Goal: Task Accomplishment & Management: Manage account settings

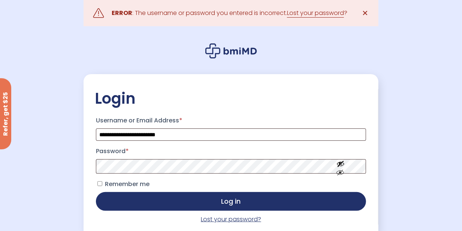
click at [214, 223] on link "Lost your password?" at bounding box center [231, 219] width 60 height 9
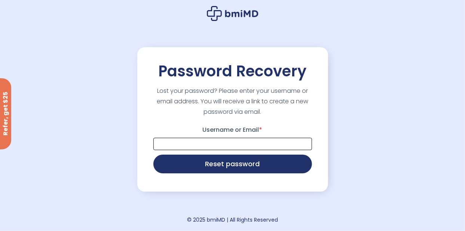
click at [241, 142] on input "Username or Email *" at bounding box center [232, 144] width 159 height 12
type input "**********"
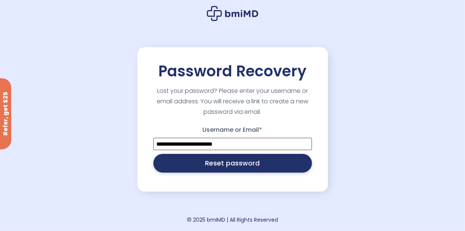
click at [253, 166] on button "Reset password" at bounding box center [232, 163] width 159 height 19
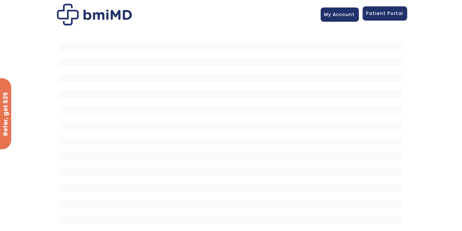
click at [403, 14] on span "Patient Portal" at bounding box center [384, 13] width 37 height 6
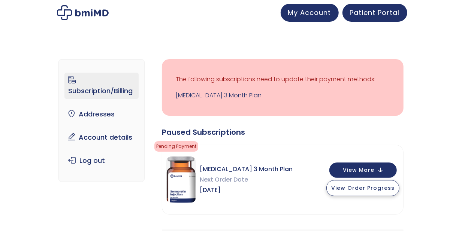
click at [394, 186] on span "View Order Progress" at bounding box center [362, 187] width 63 height 7
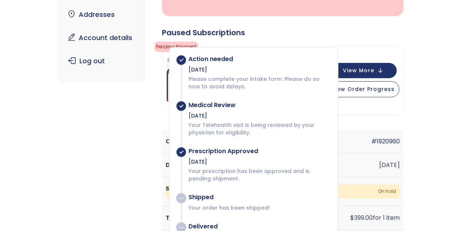
scroll to position [50, 0]
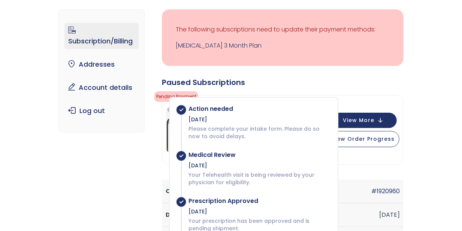
click at [250, 83] on div "Paused Subscriptions" at bounding box center [282, 82] width 241 height 10
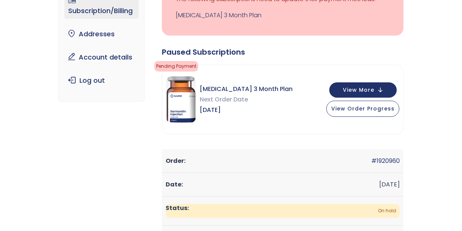
scroll to position [125, 0]
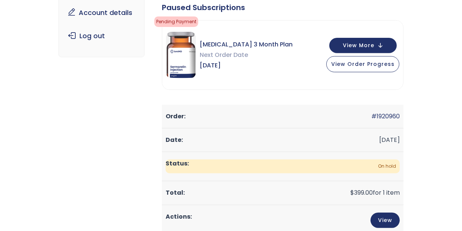
click at [298, 159] on span "On hold" at bounding box center [282, 166] width 234 height 14
click at [301, 159] on span "On hold" at bounding box center [282, 166] width 234 height 14
click at [399, 212] on link "View" at bounding box center [384, 219] width 29 height 15
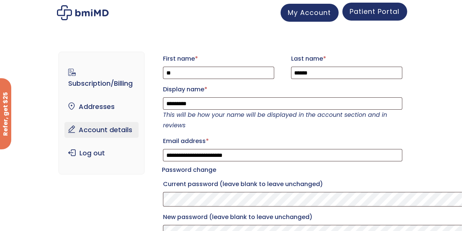
click at [399, 12] on span "Patient Portal" at bounding box center [375, 11] width 50 height 9
